Goal: Task Accomplishment & Management: Use online tool/utility

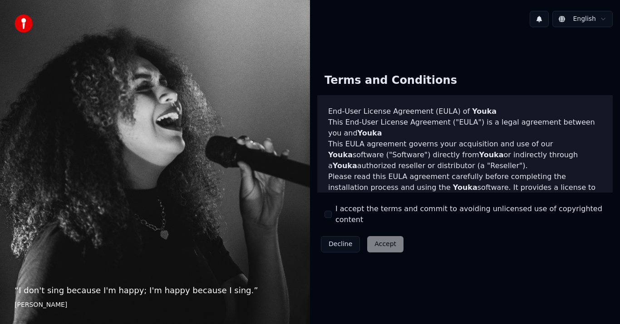
click at [327, 216] on button "I accept the terms and commit to avoiding unlicensed use of copyrighted content" at bounding box center [327, 214] width 7 height 7
click at [383, 240] on button "Accept" at bounding box center [385, 244] width 36 height 16
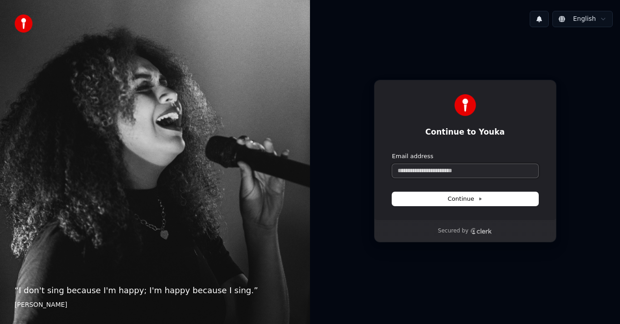
click at [426, 169] on input "Email address" at bounding box center [465, 171] width 146 height 14
paste input "**********"
click at [440, 199] on button "Continue" at bounding box center [465, 199] width 146 height 14
type input "**********"
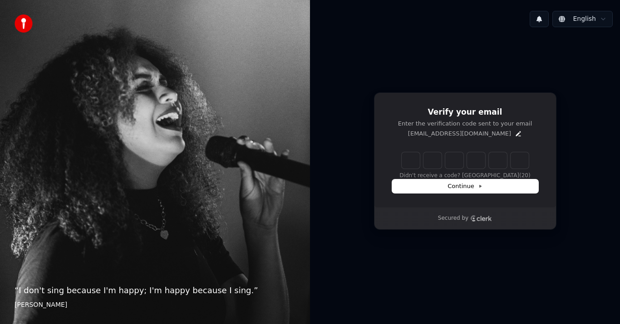
click at [407, 162] on input "Enter verification code" at bounding box center [465, 160] width 127 height 16
paste input "******"
type input "******"
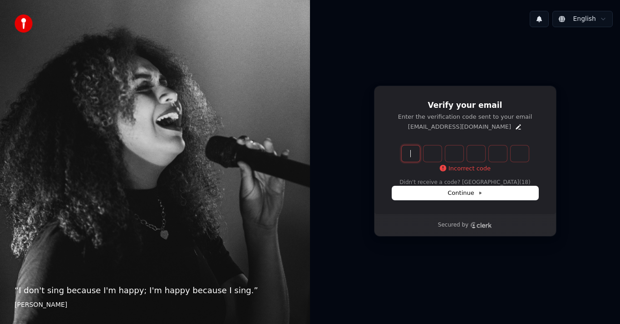
paste input "******"
type input "******"
click at [415, 154] on input "Enter verification code" at bounding box center [474, 154] width 145 height 16
paste input "******"
type input "******"
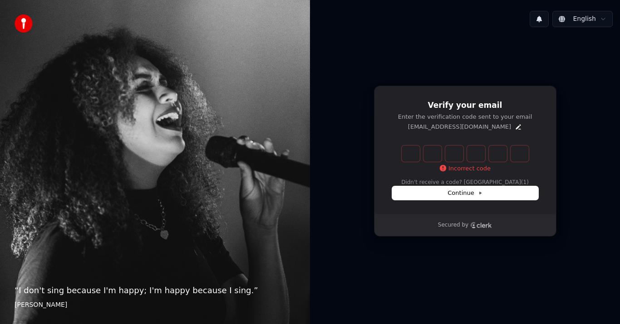
click at [498, 73] on div "Verify your email Enter the verification code sent to your email czs6awpp@email…" at bounding box center [465, 161] width 310 height 254
click at [494, 184] on button "Didn't receive a code? Resend" at bounding box center [465, 182] width 120 height 7
click at [406, 154] on input "Enter verification code" at bounding box center [474, 154] width 145 height 16
paste input "******"
type input "******"
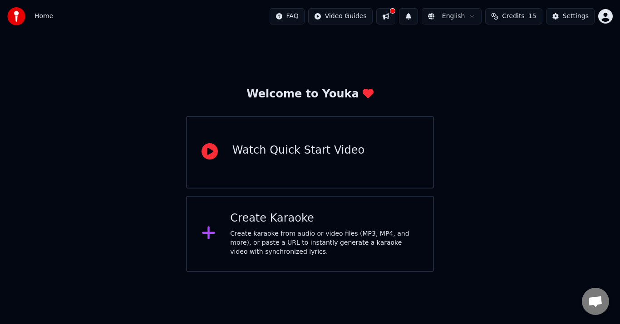
click at [326, 214] on div "Create Karaoke" at bounding box center [324, 218] width 188 height 15
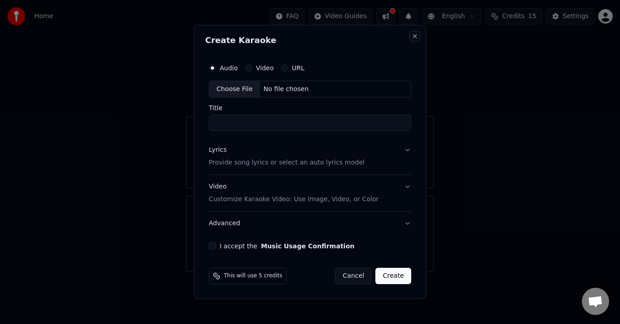
click at [417, 34] on button "Close" at bounding box center [414, 36] width 7 height 7
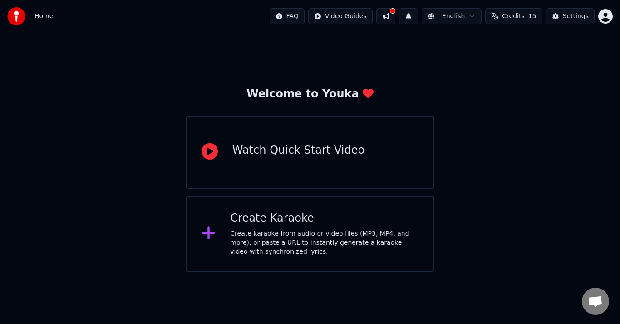
click at [326, 227] on div "Create Karaoke Create karaoke from audio or video files (MP3, MP4, and more), o…" at bounding box center [324, 233] width 188 height 45
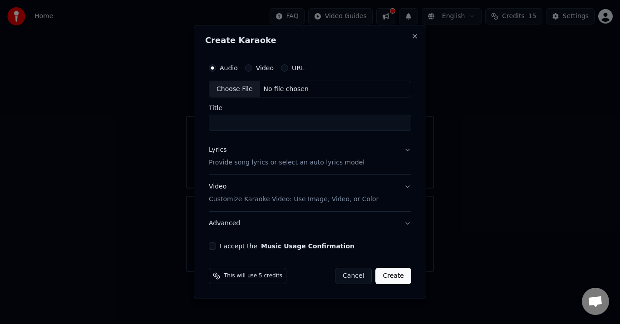
click at [235, 161] on p "Provide song lyrics or select an auto lyrics model" at bounding box center [287, 163] width 156 height 9
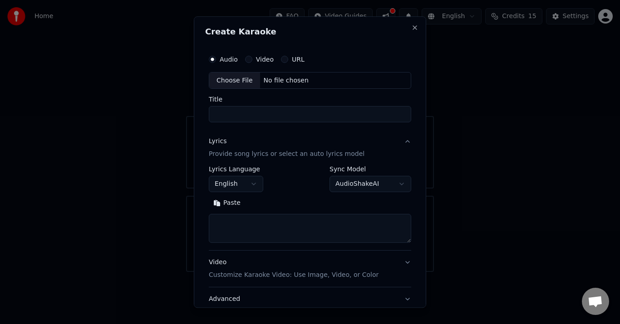
click at [225, 223] on textarea at bounding box center [310, 229] width 202 height 29
paste textarea "**********"
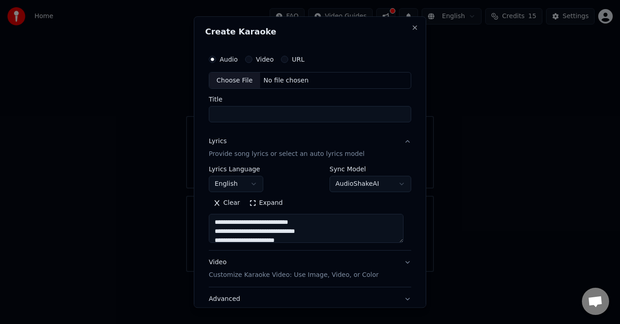
type textarea "**********"
click at [241, 80] on div "Choose File" at bounding box center [234, 81] width 51 height 16
type input "**********"
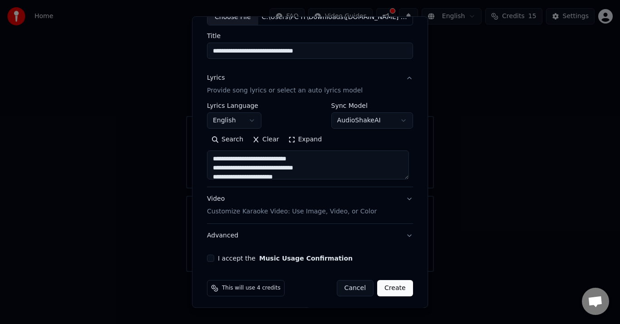
scroll to position [67, 0]
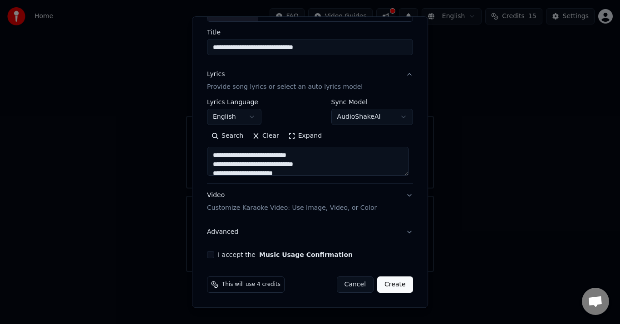
click at [404, 196] on button "Video Customize Karaoke Video: Use Image, Video, or Color" at bounding box center [310, 202] width 206 height 36
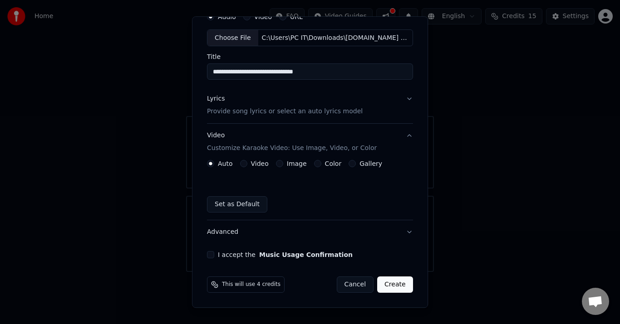
scroll to position [43, 0]
click at [279, 164] on button "Image" at bounding box center [279, 164] width 7 height 7
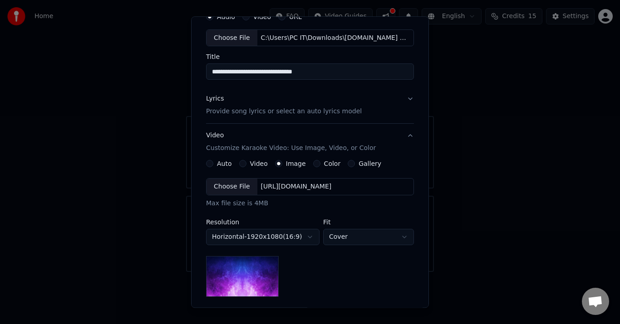
click at [240, 185] on div "Choose File" at bounding box center [231, 187] width 51 height 16
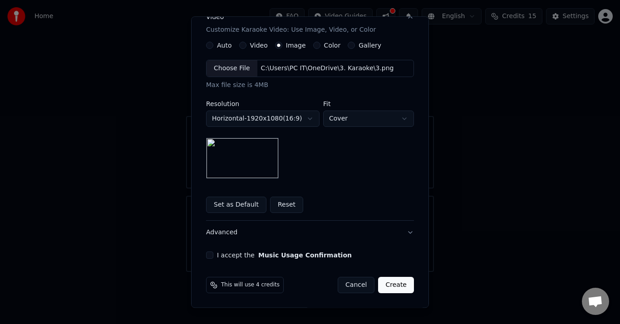
scroll to position [162, 0]
click at [208, 253] on button "I accept the Music Usage Confirmation" at bounding box center [209, 255] width 7 height 7
click at [217, 206] on button "Set as Default" at bounding box center [236, 205] width 60 height 16
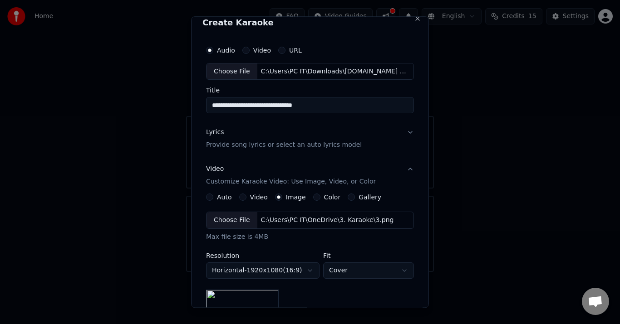
scroll to position [0, 0]
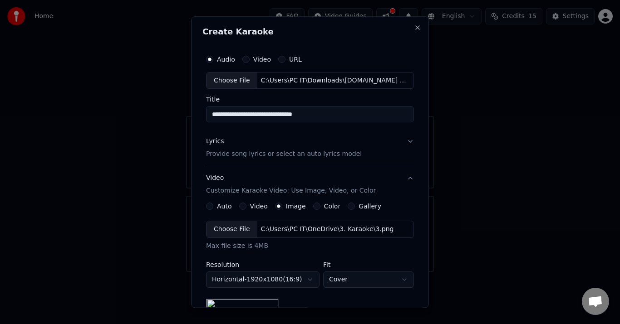
click at [406, 140] on button "Lyrics Provide song lyrics or select an auto lyrics model" at bounding box center [310, 148] width 208 height 36
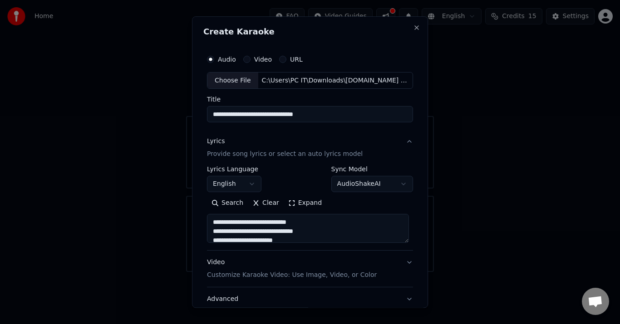
click at [247, 181] on button "English" at bounding box center [234, 184] width 54 height 16
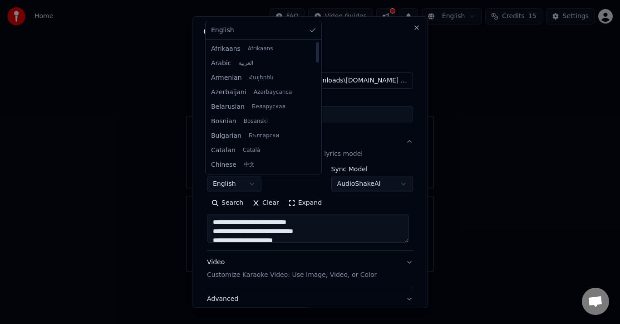
click at [422, 102] on body "**********" at bounding box center [310, 136] width 620 height 272
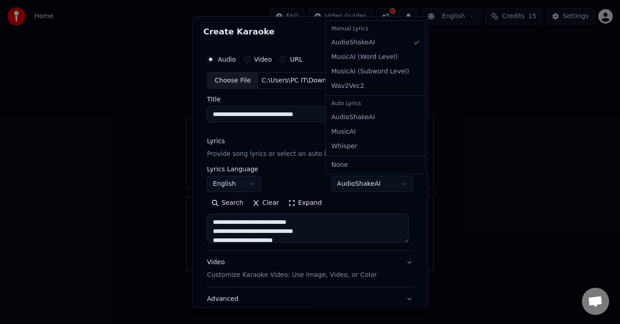
click at [399, 185] on body "**********" at bounding box center [310, 136] width 620 height 272
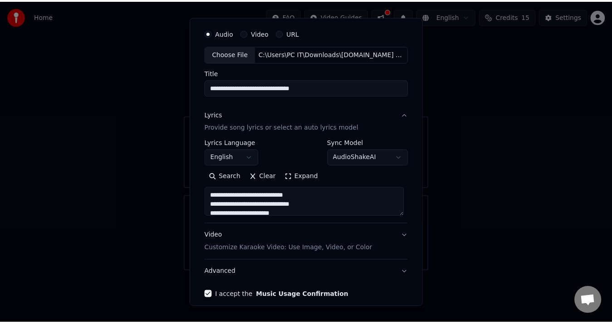
scroll to position [67, 0]
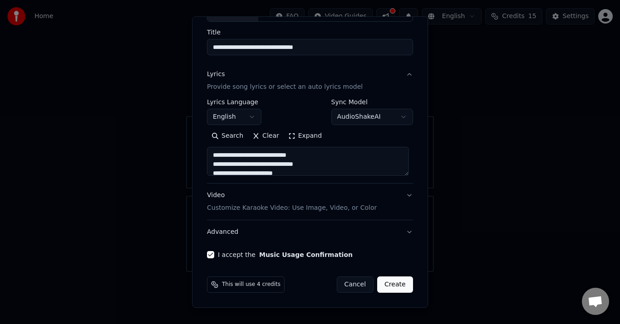
click at [397, 287] on button "Create" at bounding box center [395, 285] width 36 height 16
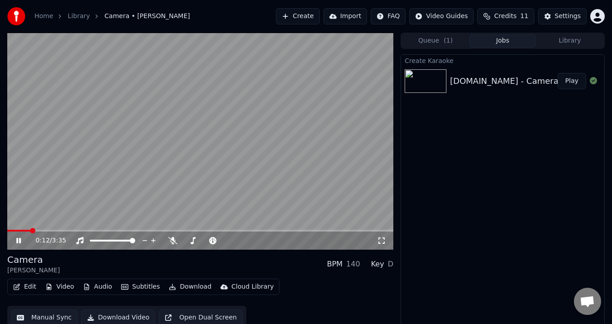
click at [23, 239] on icon at bounding box center [25, 240] width 21 height 7
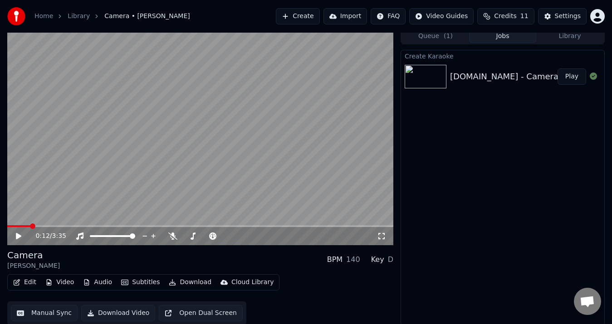
scroll to position [6, 0]
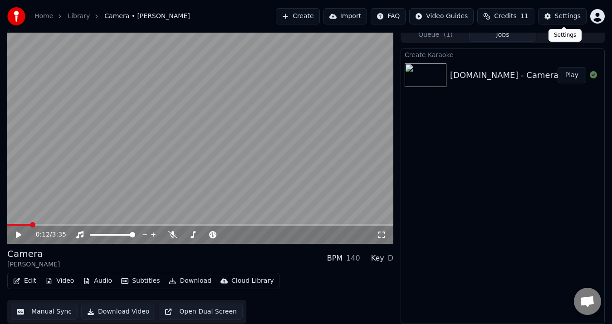
click at [579, 15] on div "Settings" at bounding box center [568, 16] width 26 height 9
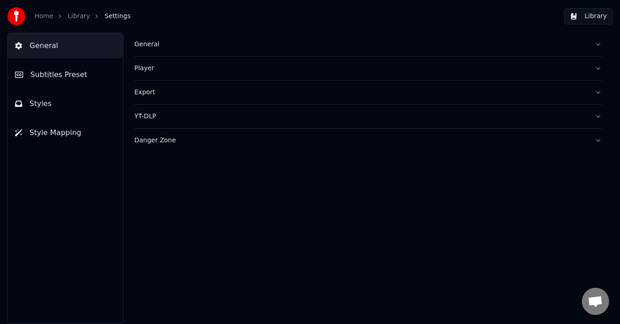
click at [592, 17] on button "Library" at bounding box center [588, 16] width 49 height 16
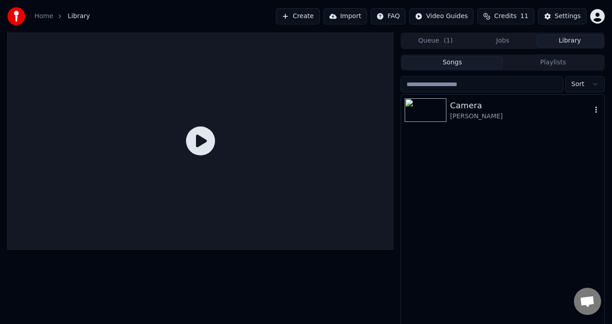
click at [487, 115] on div "[PERSON_NAME]" at bounding box center [521, 116] width 142 height 9
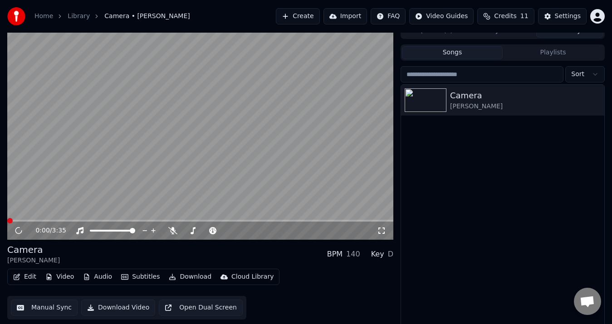
scroll to position [13, 0]
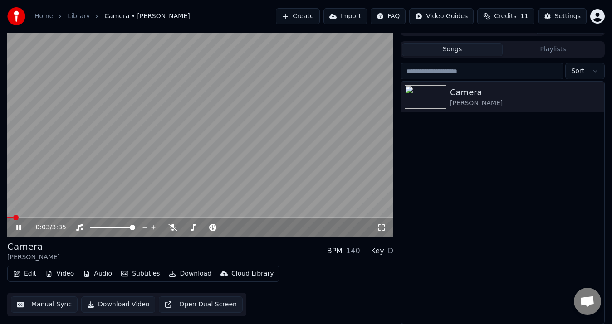
click at [15, 226] on icon at bounding box center [25, 227] width 21 height 7
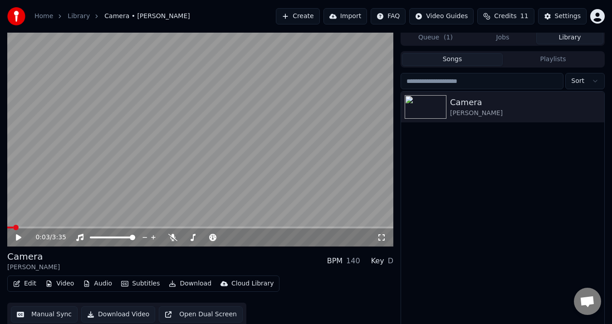
scroll to position [0, 0]
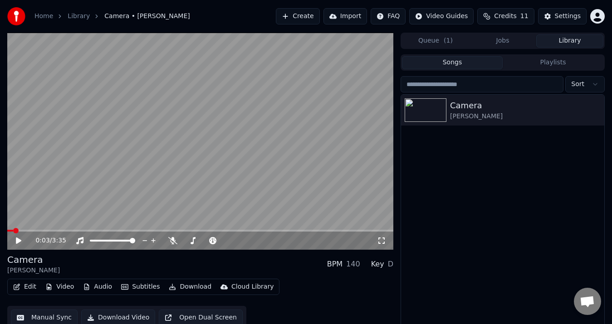
click at [501, 39] on button "Jobs" at bounding box center [502, 40] width 67 height 13
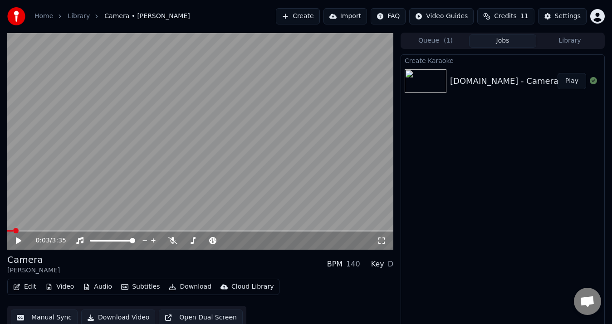
click at [437, 43] on button "Queue ( 1 )" at bounding box center [435, 40] width 67 height 13
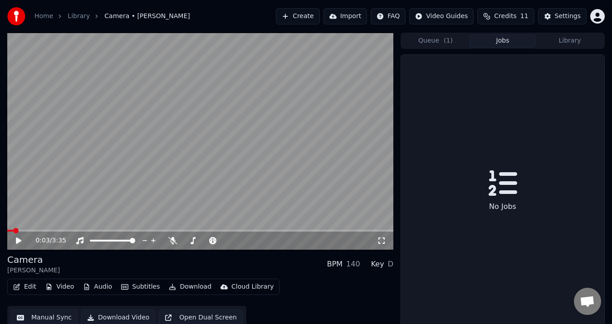
drag, startPoint x: 496, startPoint y: 43, endPoint x: 568, endPoint y: 31, distance: 72.7
click at [498, 42] on button "Jobs" at bounding box center [502, 40] width 67 height 13
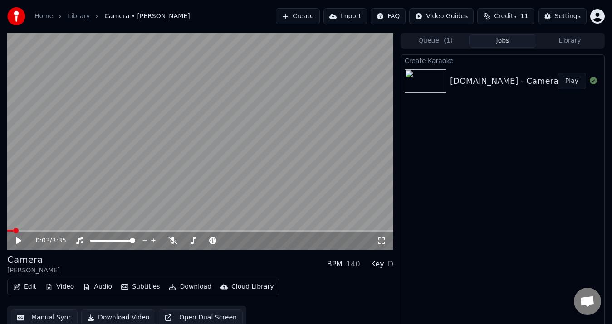
click at [577, 43] on button "Library" at bounding box center [569, 40] width 67 height 13
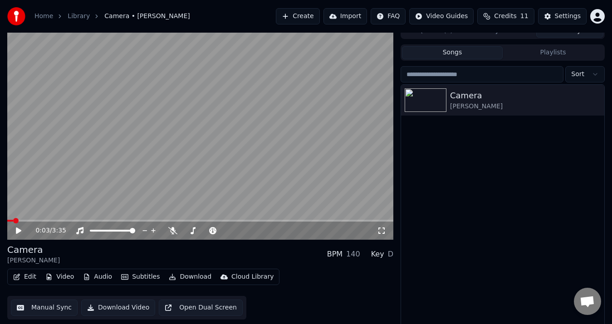
scroll to position [13, 0]
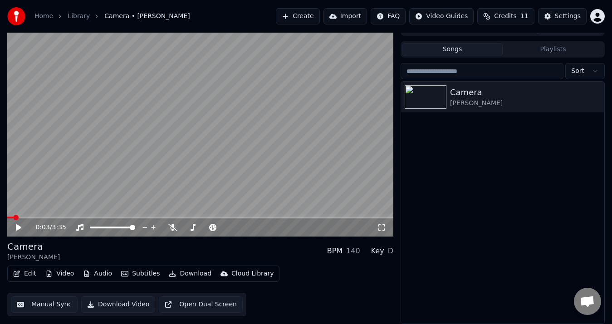
click at [28, 277] on button "Edit" at bounding box center [25, 274] width 30 height 13
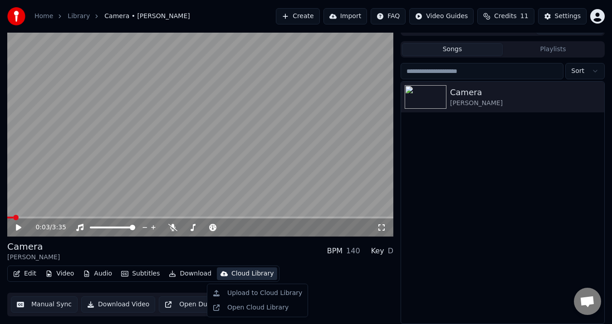
click at [366, 288] on div "Edit Video Audio Subtitles Download Cloud Library Manual Sync Download Video Op…" at bounding box center [200, 291] width 386 height 51
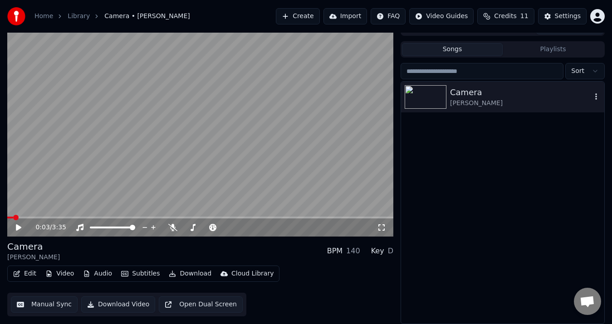
click at [524, 99] on div "[PERSON_NAME]" at bounding box center [521, 103] width 142 height 9
click at [597, 97] on icon "button" at bounding box center [596, 96] width 9 height 7
click at [49, 304] on button "Manual Sync" at bounding box center [44, 305] width 67 height 16
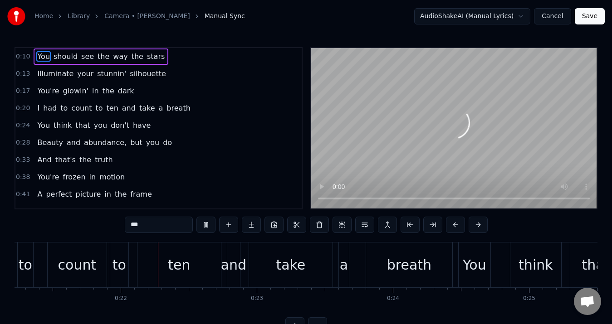
scroll to position [0, 2925]
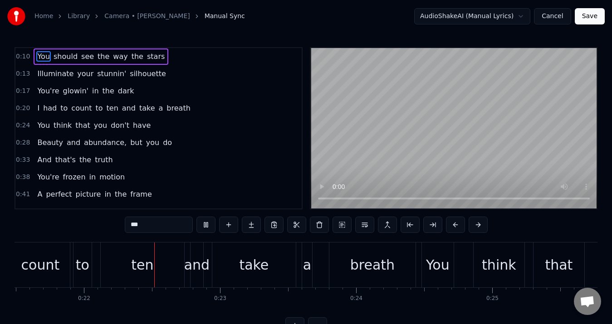
click at [562, 15] on button "Cancel" at bounding box center [552, 16] width 37 height 16
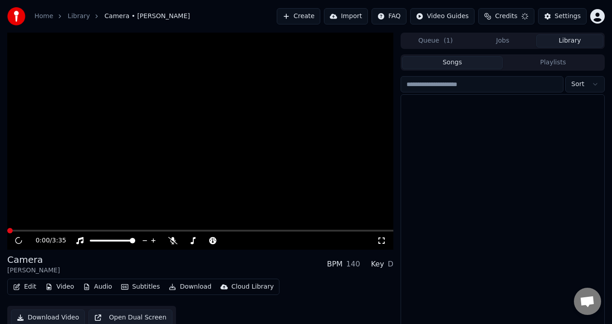
scroll to position [13, 0]
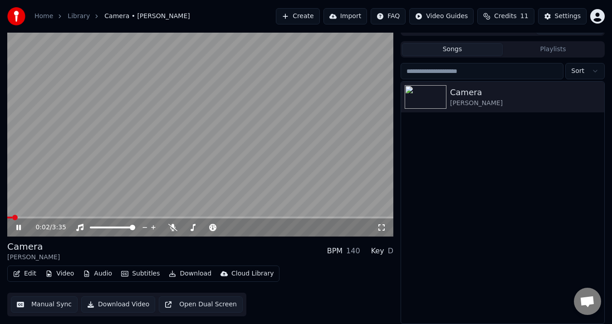
click at [15, 228] on icon at bounding box center [25, 227] width 21 height 7
click at [30, 251] on div "Camera" at bounding box center [33, 246] width 53 height 13
click at [381, 251] on div "Key" at bounding box center [377, 251] width 13 height 11
click at [205, 307] on button "Open Dual Screen" at bounding box center [201, 305] width 84 height 16
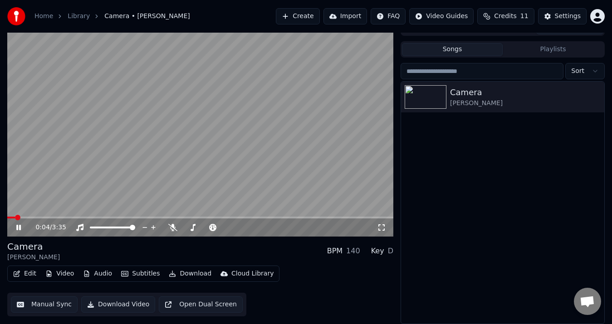
click at [18, 232] on div "0:04 / 3:35" at bounding box center [200, 227] width 379 height 9
click at [17, 228] on icon at bounding box center [18, 227] width 5 height 5
click at [593, 95] on icon "button" at bounding box center [596, 96] width 9 height 7
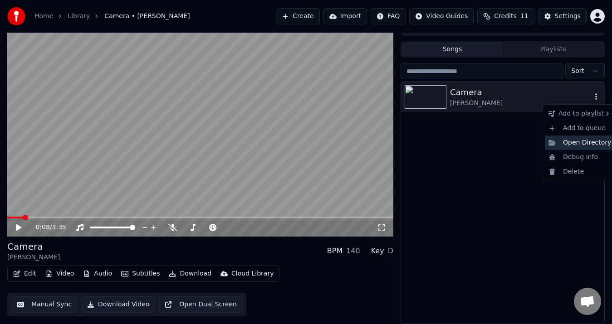
click at [602, 142] on div "Open Directory" at bounding box center [580, 143] width 70 height 15
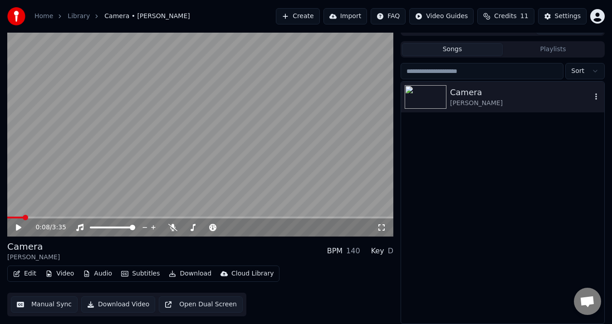
click at [596, 95] on icon "button" at bounding box center [596, 96] width 2 height 6
click at [500, 157] on div "Camera [PERSON_NAME]" at bounding box center [502, 203] width 203 height 242
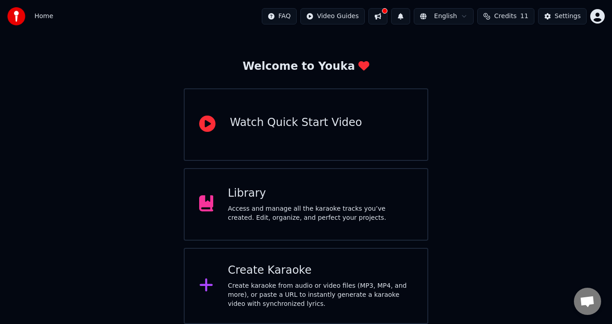
click at [326, 191] on div "Library" at bounding box center [320, 193] width 185 height 15
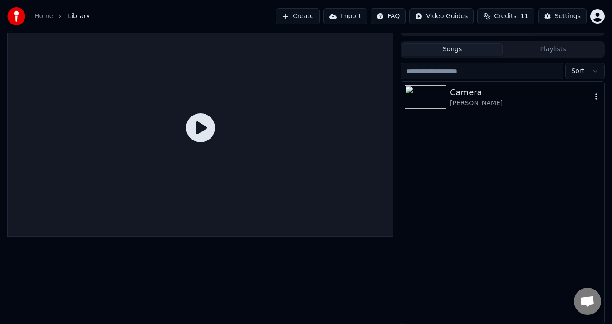
click at [472, 104] on div "[PERSON_NAME]" at bounding box center [521, 103] width 142 height 9
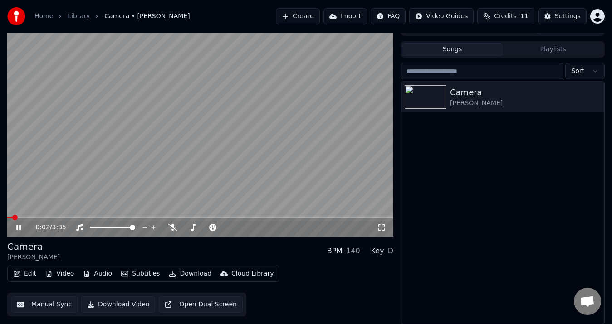
click at [15, 227] on icon at bounding box center [25, 227] width 21 height 7
click at [29, 276] on button "Edit" at bounding box center [25, 274] width 30 height 13
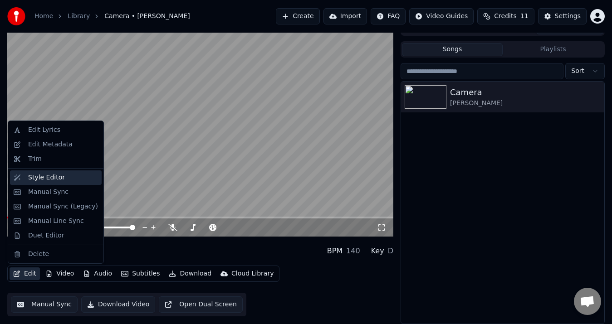
click at [49, 180] on div "Style Editor" at bounding box center [46, 177] width 37 height 9
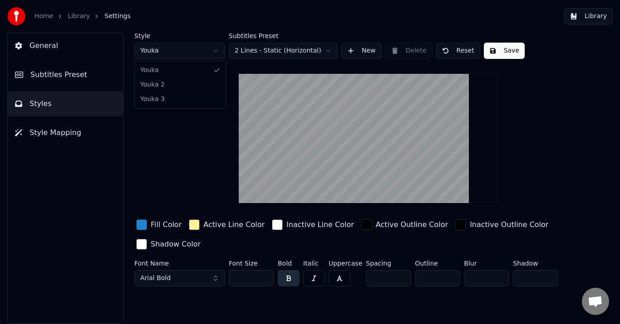
click at [211, 50] on html "Home Library Settings Library General Subtitles Preset Styles Style Mapping Sty…" at bounding box center [310, 162] width 620 height 324
click at [195, 279] on button "Arial Bold" at bounding box center [179, 278] width 91 height 16
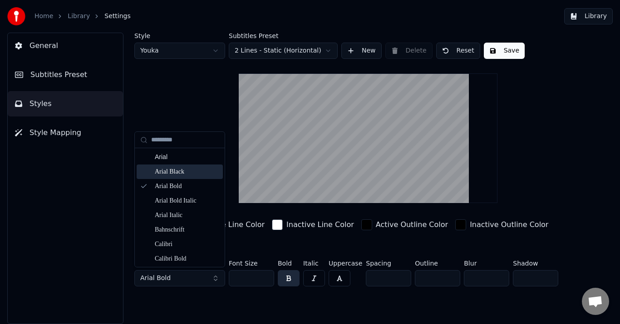
click at [183, 172] on div "Arial Black" at bounding box center [187, 171] width 64 height 9
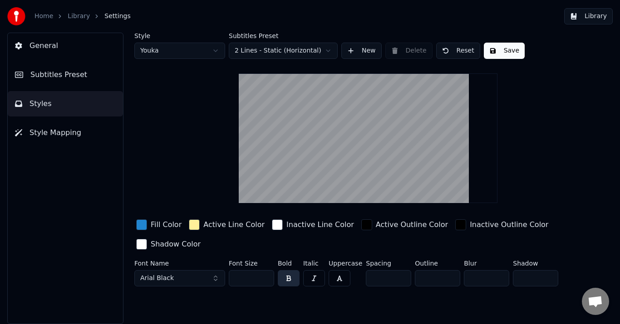
click at [339, 281] on button "button" at bounding box center [339, 278] width 22 height 16
click at [507, 56] on button "Save" at bounding box center [504, 51] width 41 height 16
click at [57, 132] on span "Style Mapping" at bounding box center [55, 132] width 52 height 11
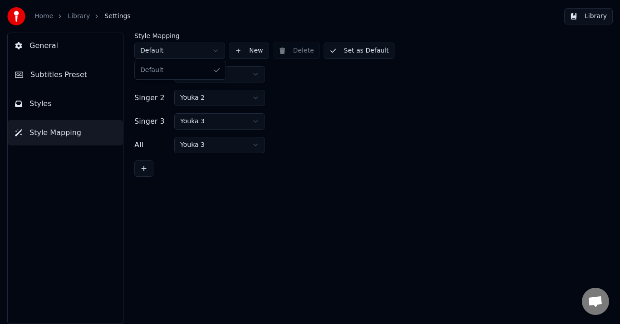
click at [216, 55] on html "Home Library Settings Library General Subtitles Preset Styles Style Mapping Sty…" at bounding box center [310, 162] width 620 height 324
click at [435, 167] on div at bounding box center [367, 169] width 467 height 16
click at [24, 101] on button "Styles" at bounding box center [65, 103] width 115 height 25
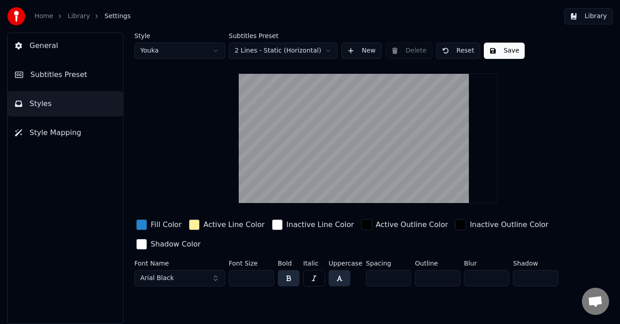
click at [331, 51] on html "Home Library Settings Library General Subtitles Preset Styles Style Mapping Sty…" at bounding box center [310, 162] width 620 height 324
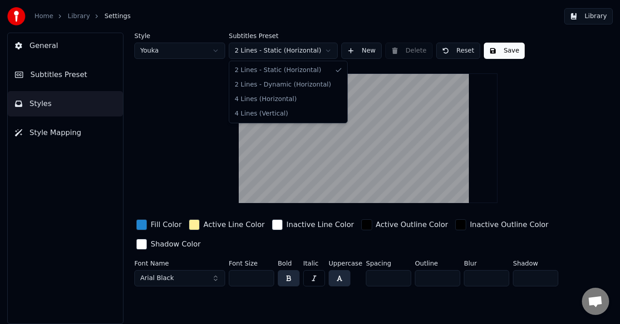
click at [331, 51] on html "Home Library Settings Library General Subtitles Preset Styles Style Mapping Sty…" at bounding box center [310, 162] width 620 height 324
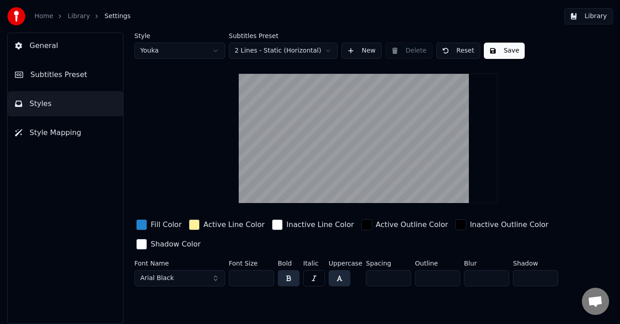
click at [358, 48] on button "New" at bounding box center [361, 51] width 40 height 16
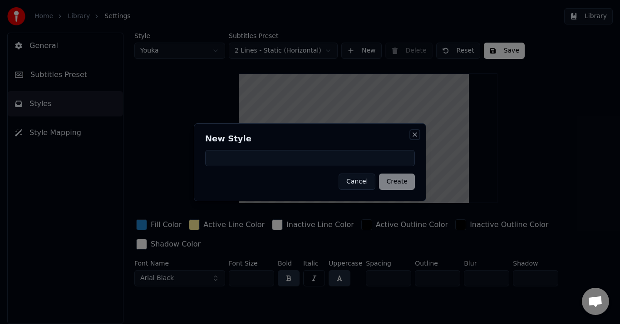
click at [416, 135] on button "Close" at bounding box center [414, 134] width 7 height 7
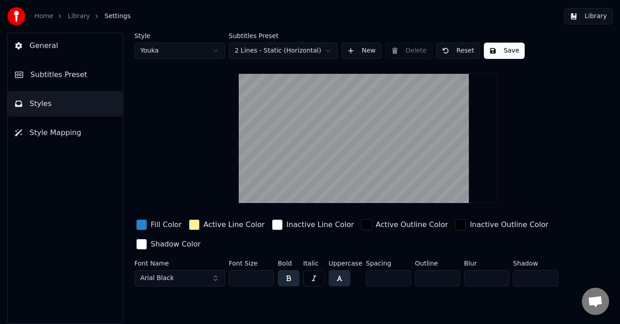
click at [89, 67] on button "Subtitles Preset" at bounding box center [65, 74] width 115 height 25
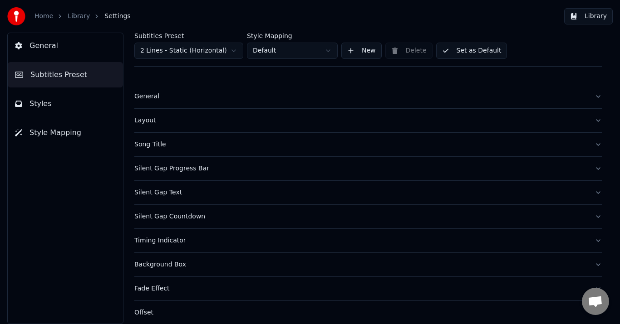
click at [153, 147] on div "Song Title" at bounding box center [360, 144] width 453 height 9
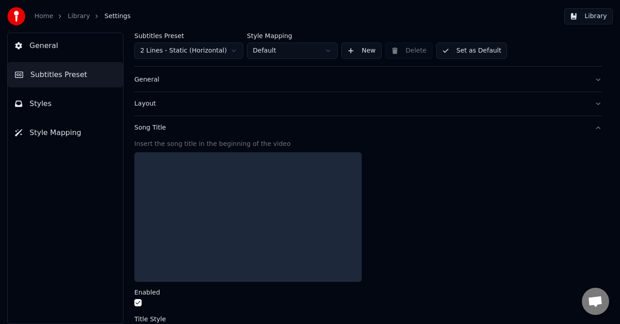
scroll to position [45, 0]
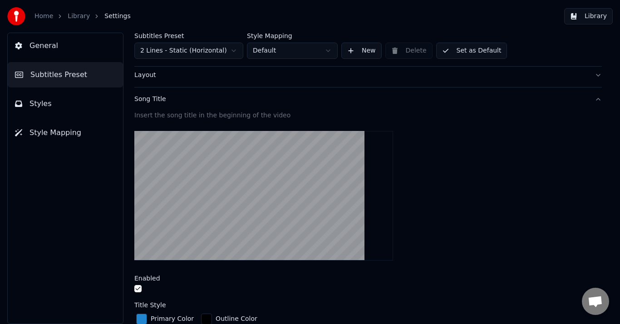
click at [135, 289] on button "button" at bounding box center [137, 288] width 7 height 7
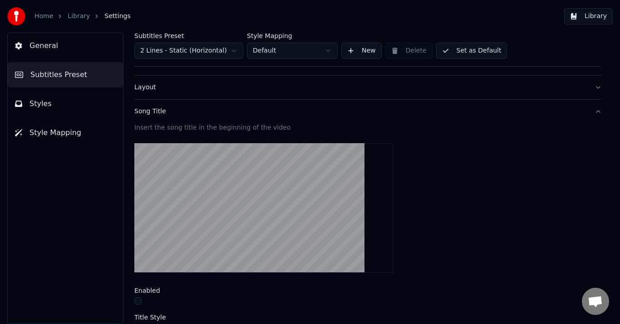
scroll to position [0, 0]
